Goal: Information Seeking & Learning: Learn about a topic

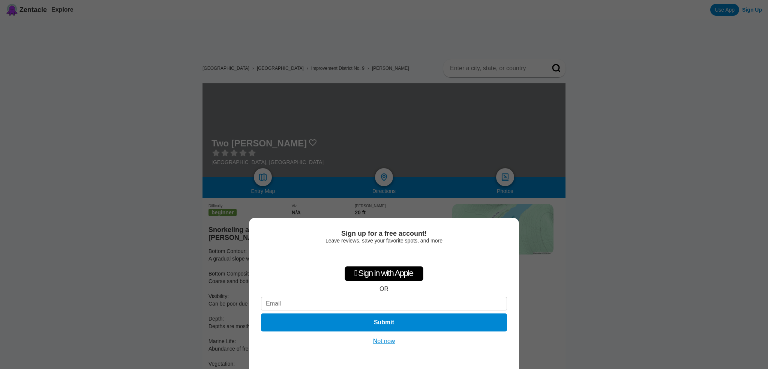
click at [390, 343] on button "Not now" at bounding box center [384, 340] width 27 height 7
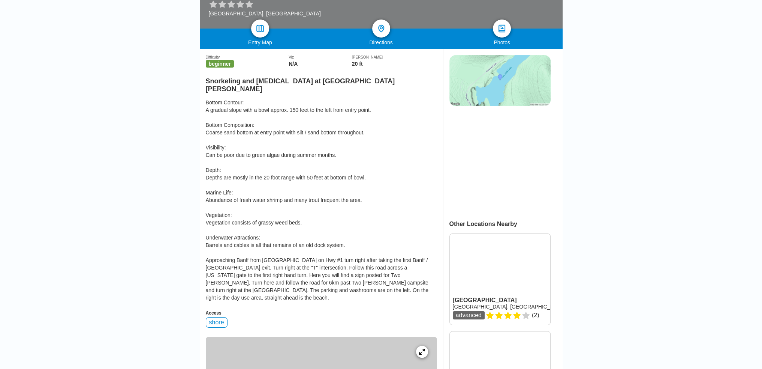
scroll to position [149, 0]
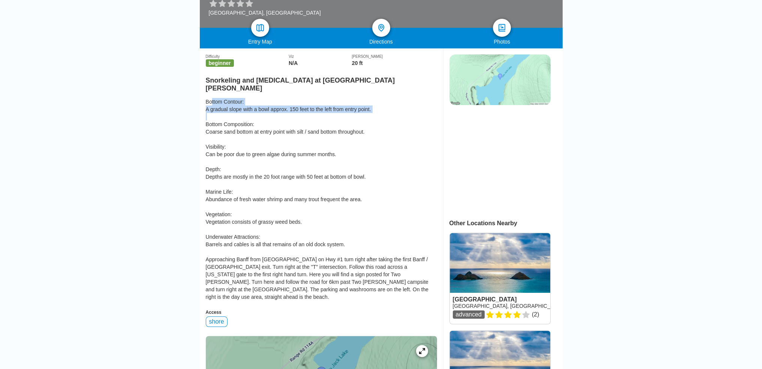
drag, startPoint x: 201, startPoint y: 76, endPoint x: 381, endPoint y: 85, distance: 180.6
click at [381, 98] on div "Bottom Contour: A gradual slope with a bowl approx. 150 feet to the left from e…" at bounding box center [321, 199] width 231 height 202
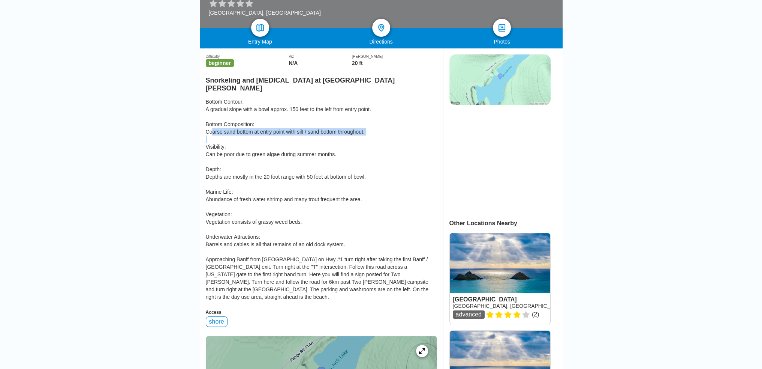
drag, startPoint x: 205, startPoint y: 108, endPoint x: 379, endPoint y: 111, distance: 173.6
click at [379, 111] on div "Bottom Contour: A gradual slope with a bowl approx. 150 feet to the left from e…" at bounding box center [321, 199] width 231 height 202
drag, startPoint x: 255, startPoint y: 133, endPoint x: 202, endPoint y: 129, distance: 53.4
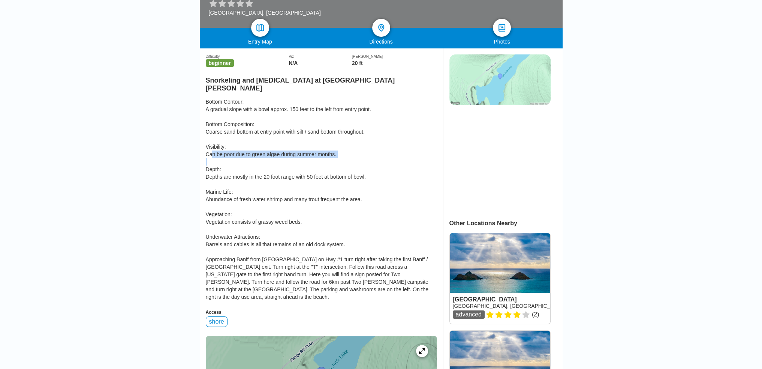
drag, startPoint x: 205, startPoint y: 129, endPoint x: 355, endPoint y: 129, distance: 149.6
click at [355, 129] on div "Bottom Contour: A gradual slope with a bowl approx. 150 feet to the left from e…" at bounding box center [321, 199] width 231 height 202
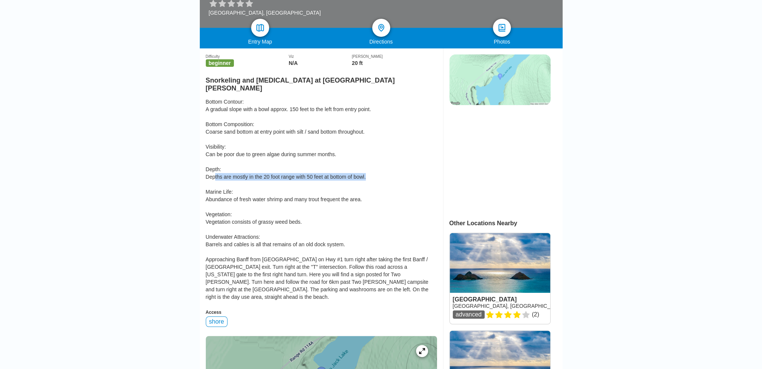
drag, startPoint x: 210, startPoint y: 154, endPoint x: 366, endPoint y: 152, distance: 156.0
click at [366, 152] on div "Bottom Contour: A gradual slope with a bowl approx. 150 feet to the left from e…" at bounding box center [321, 199] width 231 height 202
click at [349, 155] on div "Bottom Contour: A gradual slope with a bowl approx. 150 feet to the left from e…" at bounding box center [321, 199] width 231 height 202
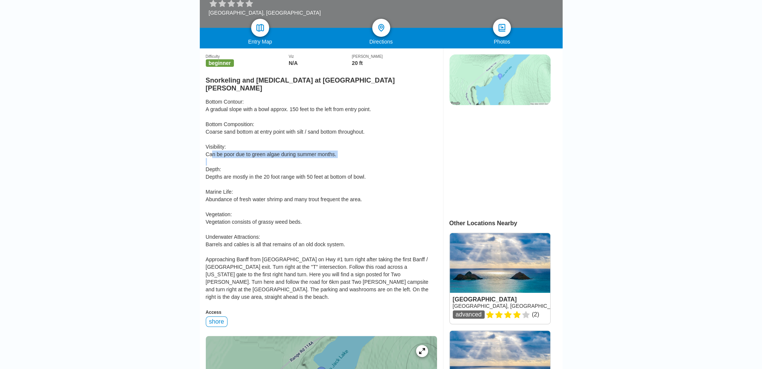
drag, startPoint x: 243, startPoint y: 130, endPoint x: 346, endPoint y: 129, distance: 102.7
click at [346, 129] on div "Bottom Contour: A gradual slope with a bowl approx. 150 feet to the left from e…" at bounding box center [321, 199] width 231 height 202
click at [362, 136] on div "Bottom Contour: A gradual slope with a bowl approx. 150 feet to the left from e…" at bounding box center [321, 199] width 231 height 202
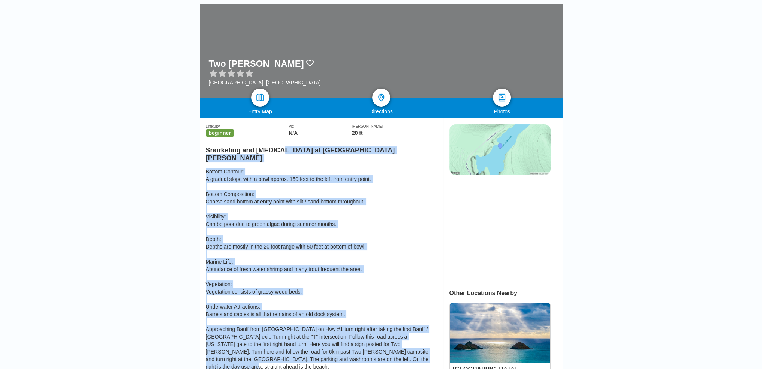
scroll to position [75, 0]
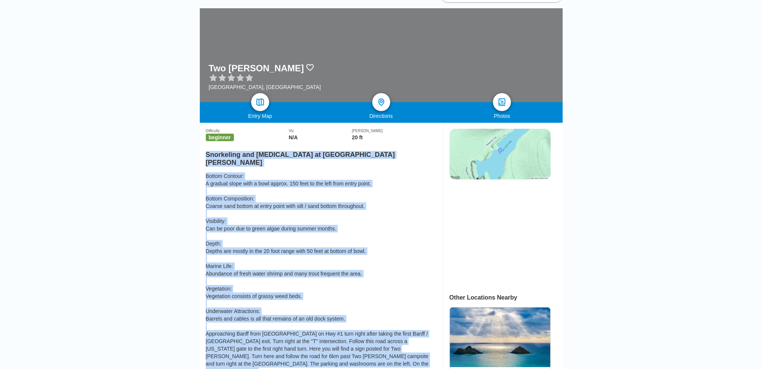
drag, startPoint x: 371, startPoint y: 151, endPoint x: 202, endPoint y: 120, distance: 171.6
copy div "Snorkeling and [MEDICAL_DATA] at [GEOGRAPHIC_DATA][PERSON_NAME] Contour: A grad…"
